Goal: Task Accomplishment & Management: Complete application form

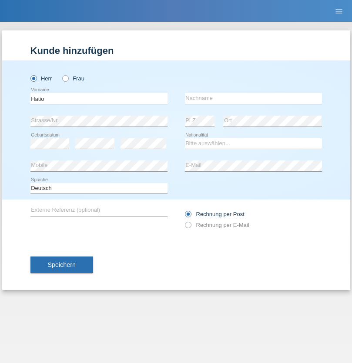
type input "Hatio"
click at [253, 98] on input "text" at bounding box center [253, 98] width 137 height 11
type input "Zenuni"
select select "MK"
select select "C"
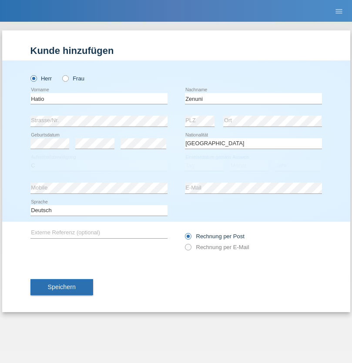
select select "22"
select select "09"
select select "1988"
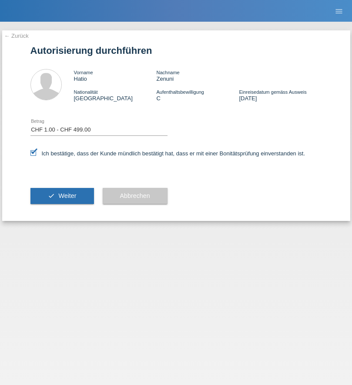
select select "1"
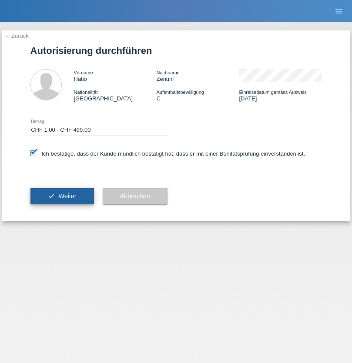
click at [62, 196] on span "Weiter" at bounding box center [67, 195] width 18 height 7
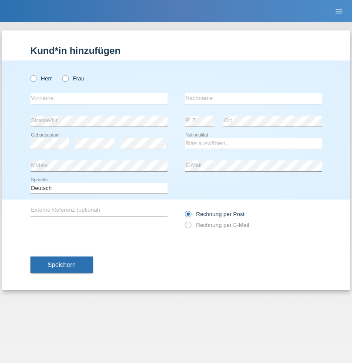
radio input "true"
click at [99, 98] on input "text" at bounding box center [98, 98] width 137 height 11
type input "[PERSON_NAME]"
click at [253, 98] on input "text" at bounding box center [253, 98] width 137 height 11
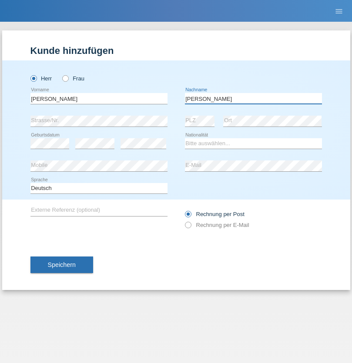
type input "[PERSON_NAME]"
select select "CH"
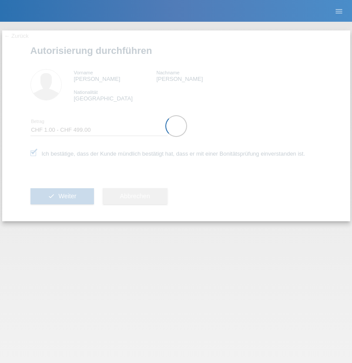
select select "1"
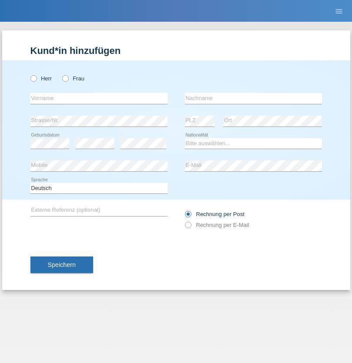
radio input "true"
click at [99, 98] on input "text" at bounding box center [98, 98] width 137 height 11
type input "Jozefin"
click at [253, 98] on input "text" at bounding box center [253, 98] width 137 height 11
type input "Bytyqi"
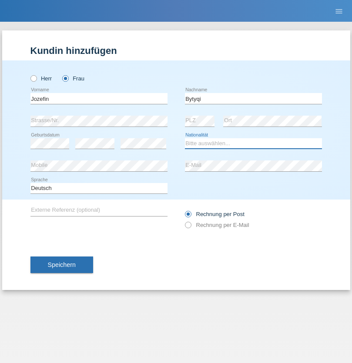
select select "CH"
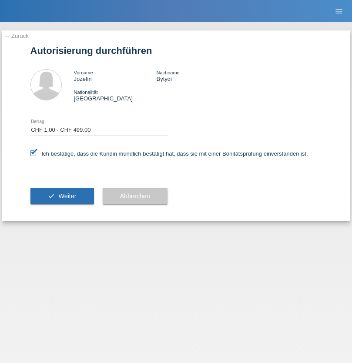
select select "1"
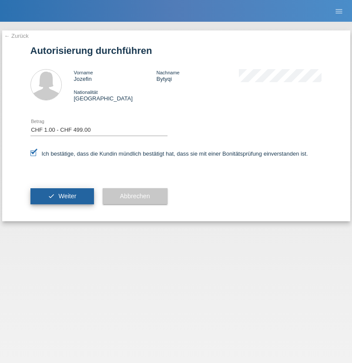
click at [62, 196] on span "Weiter" at bounding box center [67, 195] width 18 height 7
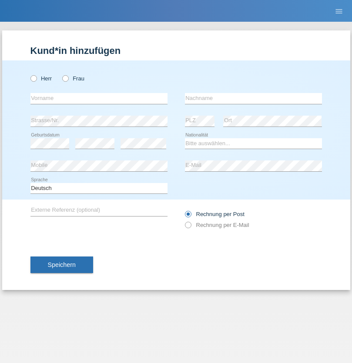
radio input "true"
click at [99, 98] on input "text" at bounding box center [98, 98] width 137 height 11
type input "Adam"
click at [253, 98] on input "text" at bounding box center [253, 98] width 137 height 11
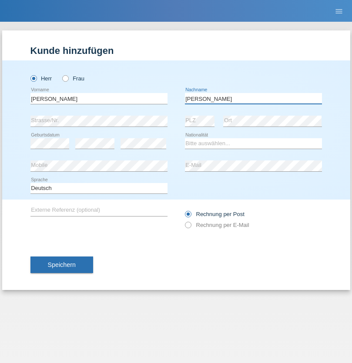
type input "[PERSON_NAME]"
select select "CH"
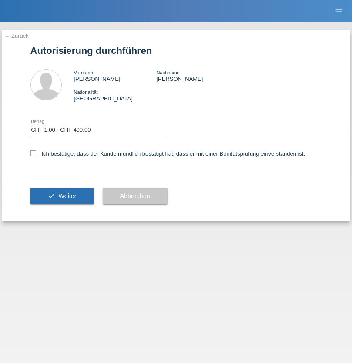
select select "1"
checkbox input "true"
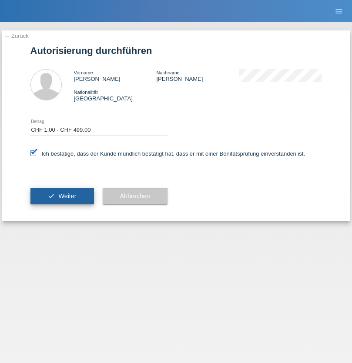
click at [62, 196] on span "Weiter" at bounding box center [67, 195] width 18 height 7
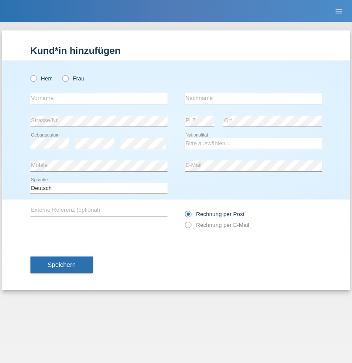
radio input "true"
click at [99, 98] on input "text" at bounding box center [98, 98] width 137 height 11
type input "[PERSON_NAME]"
click at [253, 98] on input "text" at bounding box center [253, 98] width 137 height 11
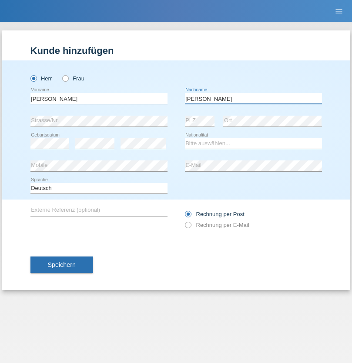
type input "[PERSON_NAME]"
select select "ES"
select select "C"
select select "01"
select select "07"
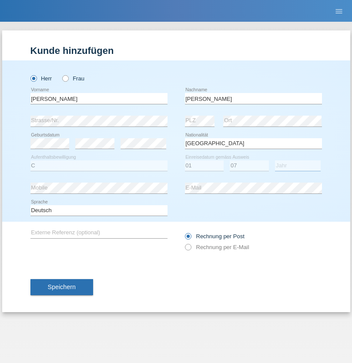
select select "1995"
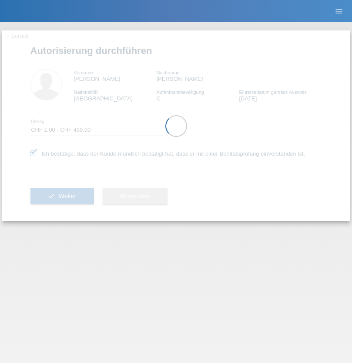
select select "1"
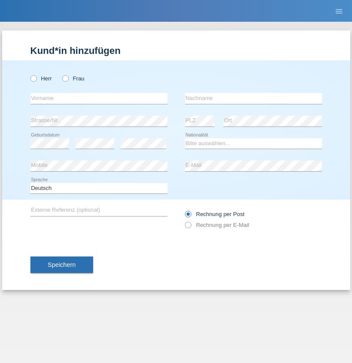
radio input "true"
click at [99, 98] on input "text" at bounding box center [98, 98] width 137 height 11
type input "Rasid"
click at [253, 98] on input "text" at bounding box center [253, 98] width 137 height 11
type input "Sulejmanovic"
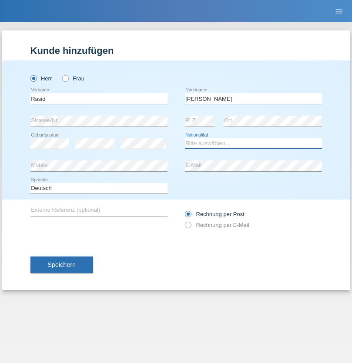
select select "CH"
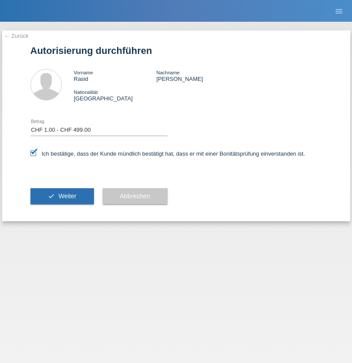
select select "1"
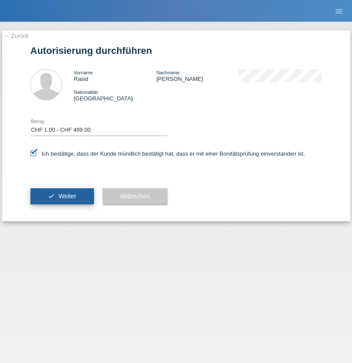
click at [62, 196] on span "Weiter" at bounding box center [67, 195] width 18 height 7
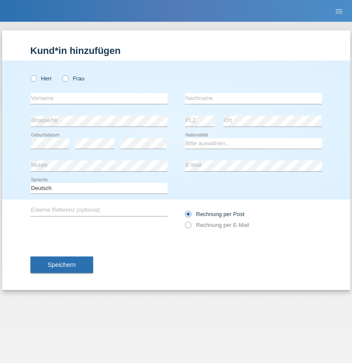
radio input "true"
click at [99, 98] on input "text" at bounding box center [98, 98] width 137 height 11
type input "Mujafet"
click at [253, 98] on input "text" at bounding box center [253, 98] width 137 height 11
type input "[PERSON_NAME]"
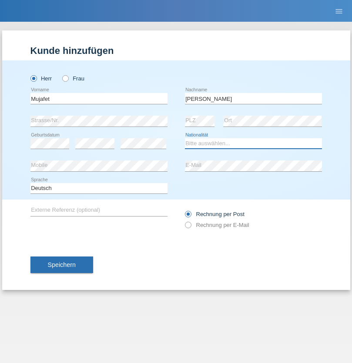
select select "CH"
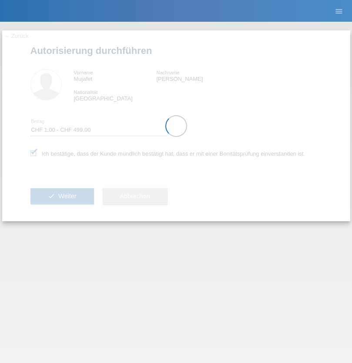
select select "1"
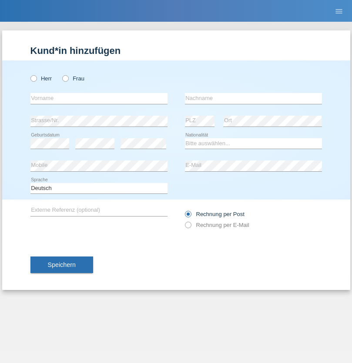
radio input "true"
click at [99, 98] on input "text" at bounding box center [98, 98] width 137 height 11
type input "Eliane"
click at [253, 98] on input "text" at bounding box center [253, 98] width 137 height 11
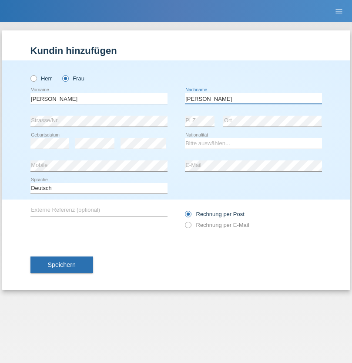
type input "Frehner"
select select "CH"
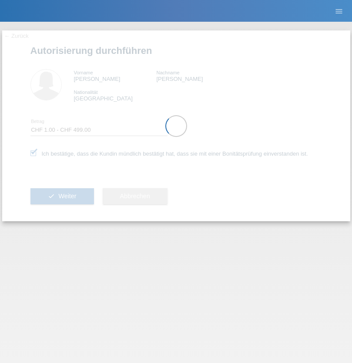
select select "1"
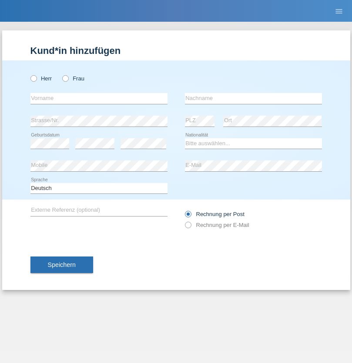
radio input "true"
click at [99, 98] on input "text" at bounding box center [98, 98] width 137 height 11
type input "S"
click at [253, 98] on input "text" at bounding box center [253, 98] width 137 height 11
type input "Akram"
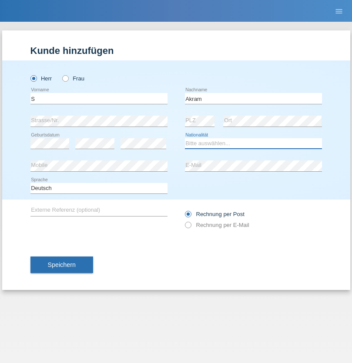
select select "CH"
